Goal: Information Seeking & Learning: Learn about a topic

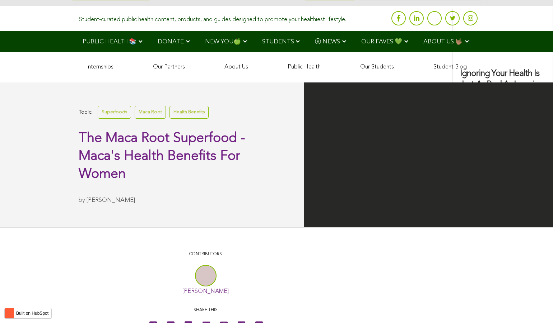
scroll to position [1797, 0]
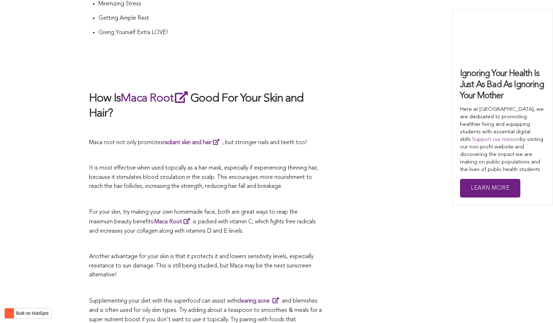
scroll to position [2156, 0]
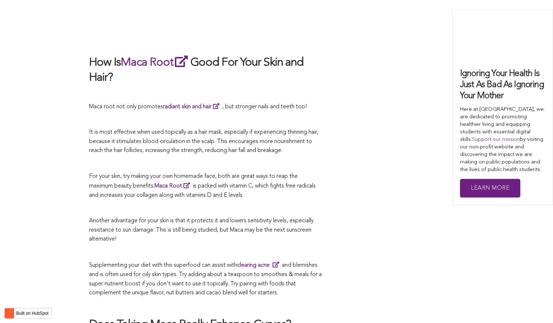
click at [261, 54] on h2 "How Is Maca Root Good For Your Skin and Hair?" at bounding box center [205, 69] width 233 height 31
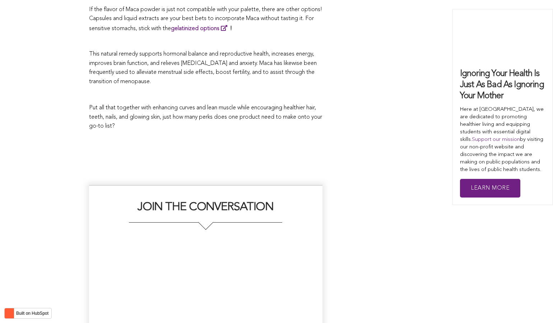
click at [262, 185] on div "JOIN THE CONVERSATION" at bounding box center [205, 287] width 233 height 204
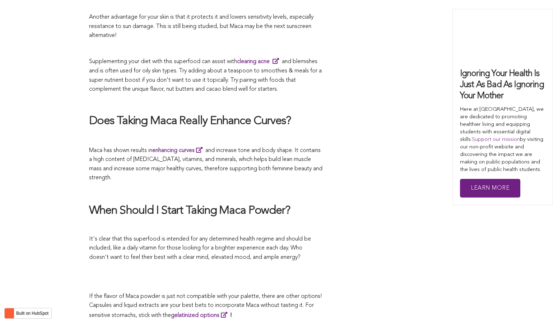
scroll to position [1633, 0]
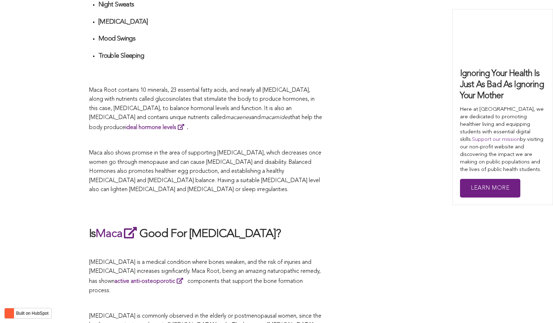
click at [302, 161] on p "Maca also shows promise in the area of supporting [MEDICAL_DATA], which decreas…" at bounding box center [205, 172] width 233 height 46
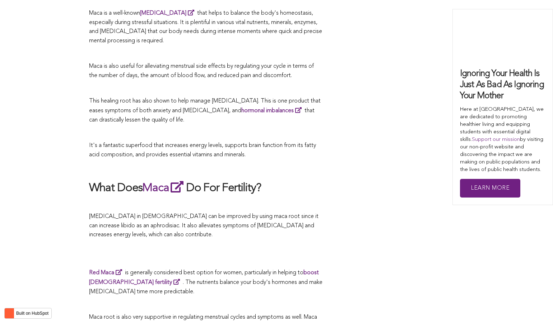
scroll to position [1369, 0]
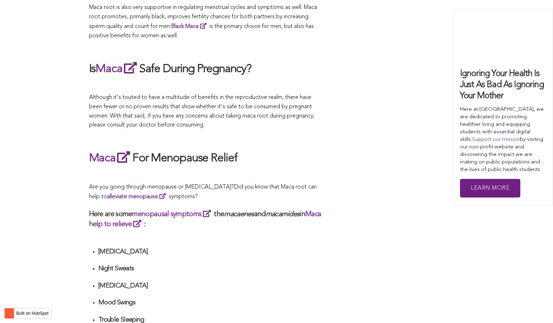
click at [264, 170] on p at bounding box center [205, 174] width 233 height 9
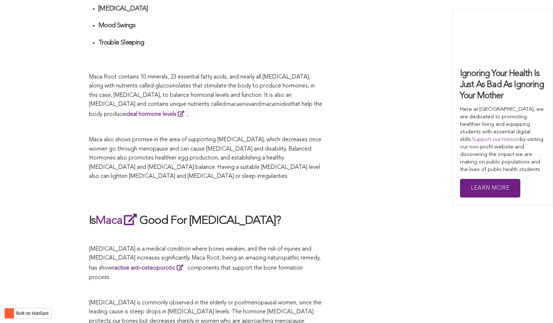
click at [241, 161] on p "Maca also shows promise in the area of supporting [MEDICAL_DATA], which decreas…" at bounding box center [205, 159] width 233 height 46
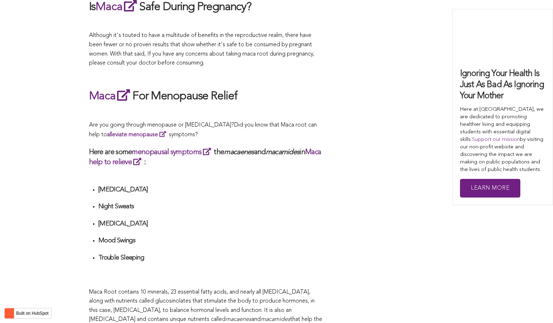
scroll to position [2074, 0]
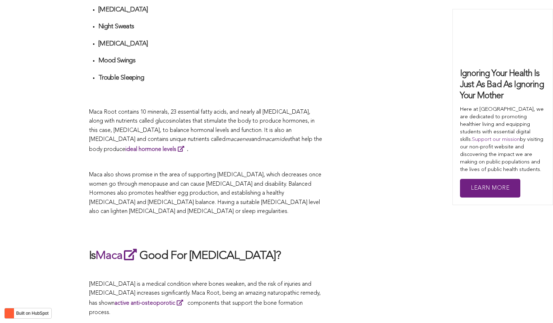
click at [318, 171] on p "Maca also shows promise in the area of supporting [MEDICAL_DATA], which decreas…" at bounding box center [205, 194] width 233 height 46
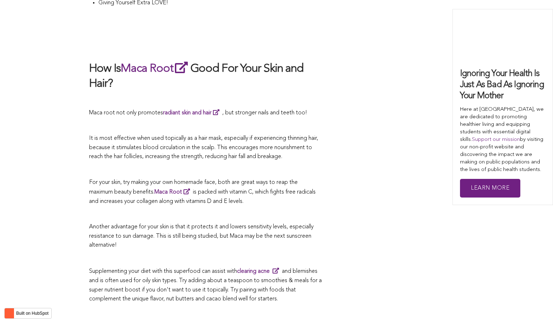
scroll to position [1632, 0]
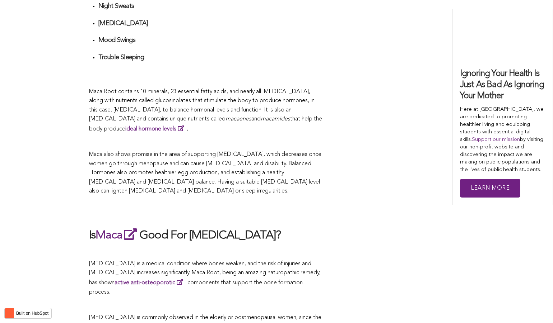
click at [292, 161] on span "Maca also shows promise in the area of supporting [MEDICAL_DATA], which decreas…" at bounding box center [205, 173] width 232 height 42
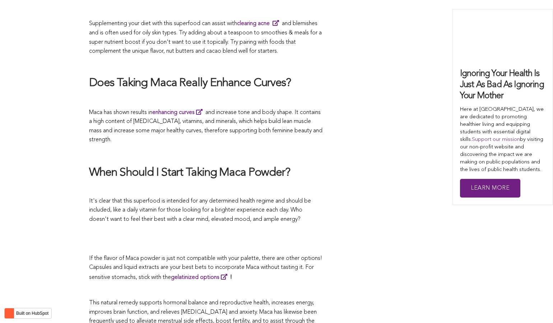
click at [169, 184] on p at bounding box center [205, 188] width 233 height 9
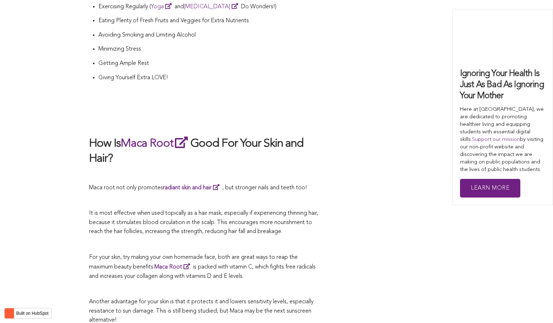
scroll to position [2303, 0]
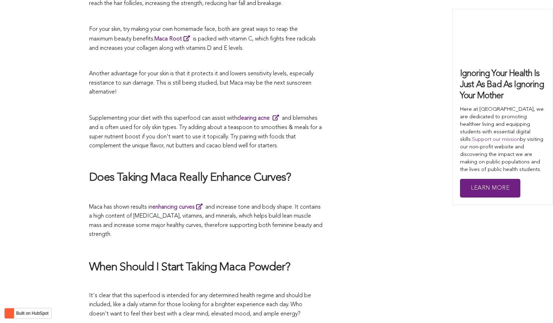
click at [264, 189] on p at bounding box center [205, 193] width 233 height 9
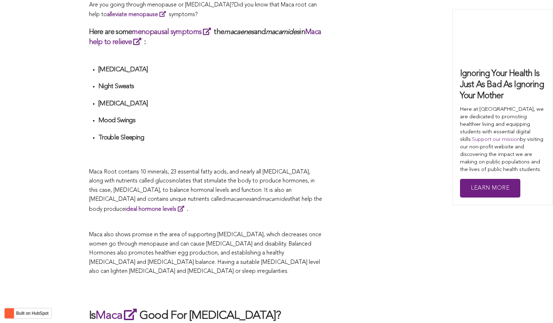
click at [297, 169] on span "Maca Root contains 10 minerals, 23 essential fatty acids, and nearly all [MEDIC…" at bounding box center [201, 185] width 225 height 33
click at [256, 38] on div "What Are The Health Benefits of Maca For Women ? Hi [DEMOGRAPHIC_DATA], have yo…" at bounding box center [205, 46] width 233 height 2431
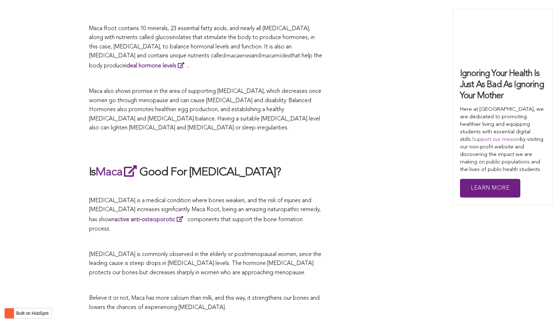
scroll to position [1767, 0]
